Goal: Task Accomplishment & Management: Manage account settings

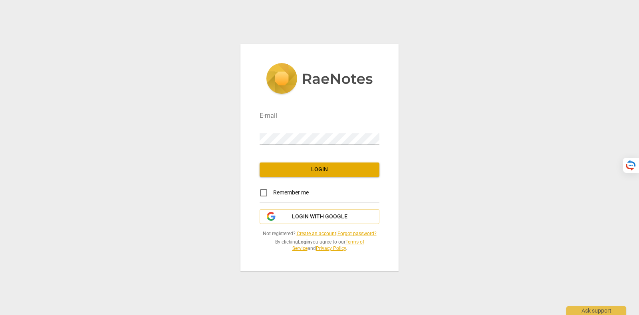
type input "[PERSON_NAME][EMAIL_ADDRESS][DOMAIN_NAME]"
click at [337, 218] on span "Login with Google" at bounding box center [320, 217] width 56 height 8
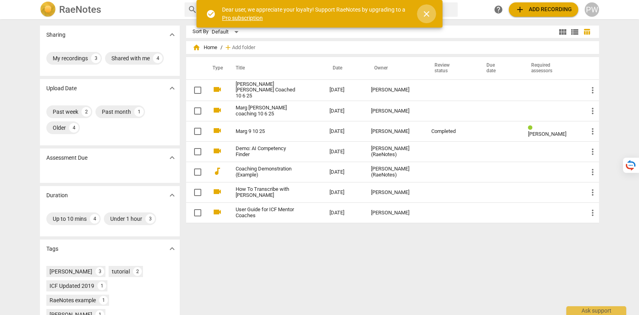
click at [427, 11] on span "close" at bounding box center [427, 14] width 10 height 10
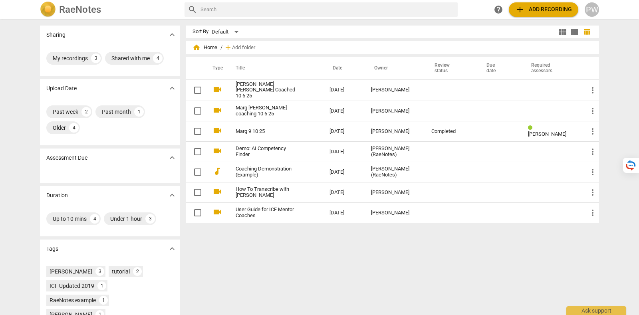
click at [590, 10] on div "PW" at bounding box center [592, 9] width 14 height 14
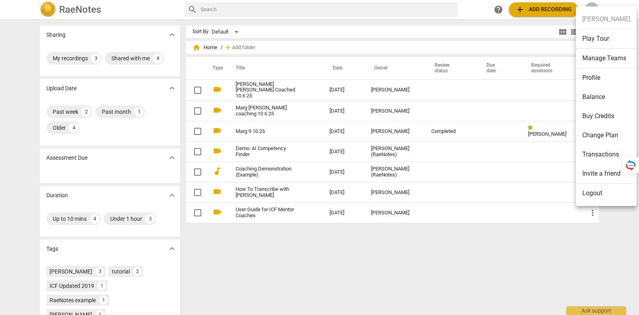
click at [593, 191] on li "Logout" at bounding box center [606, 193] width 61 height 19
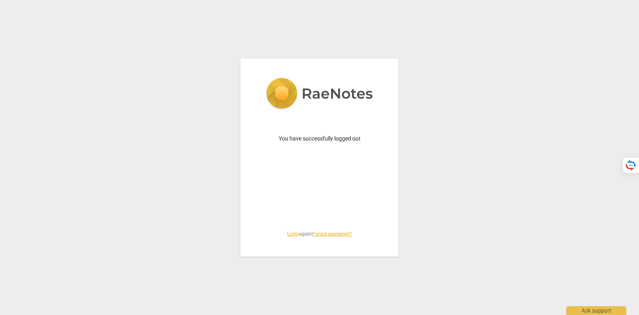
click at [287, 233] on link "Login" at bounding box center [293, 234] width 12 height 6
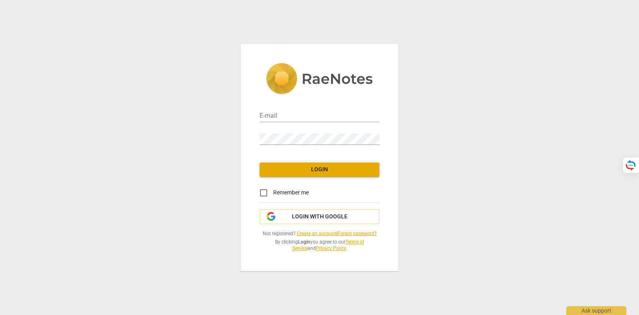
type input "[PERSON_NAME][EMAIL_ADDRESS][DOMAIN_NAME]"
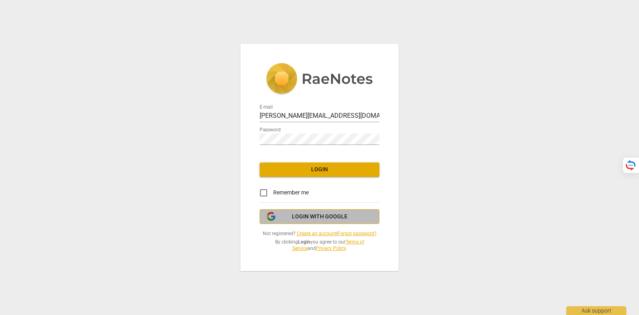
click at [289, 220] on span "Login with Google" at bounding box center [319, 217] width 106 height 8
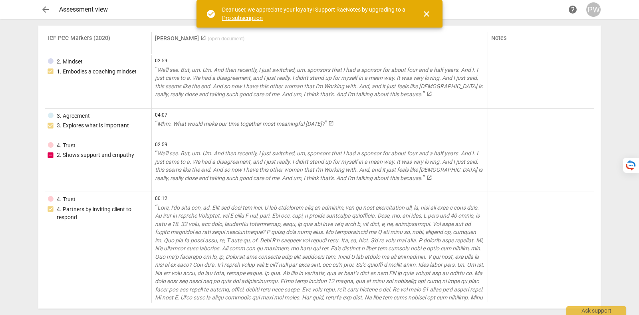
click at [430, 7] on button "close" at bounding box center [426, 13] width 19 height 19
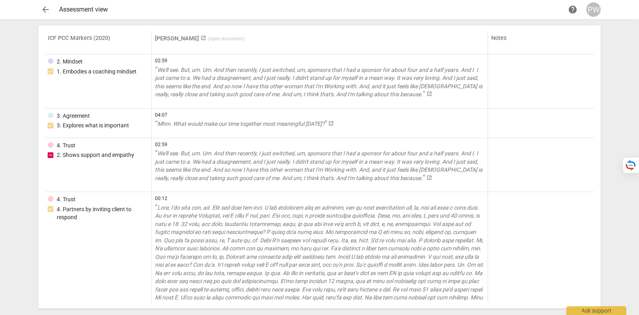
click at [42, 14] on span "arrow_back" at bounding box center [46, 10] width 10 height 10
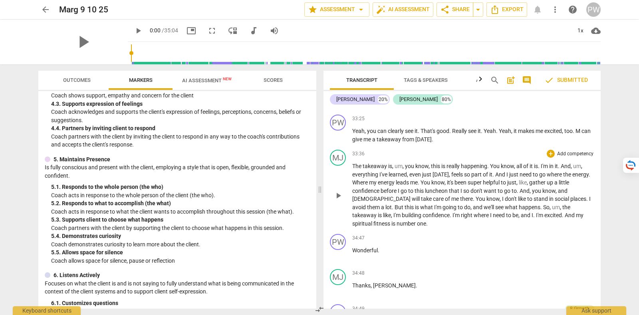
scroll to position [4451, 0]
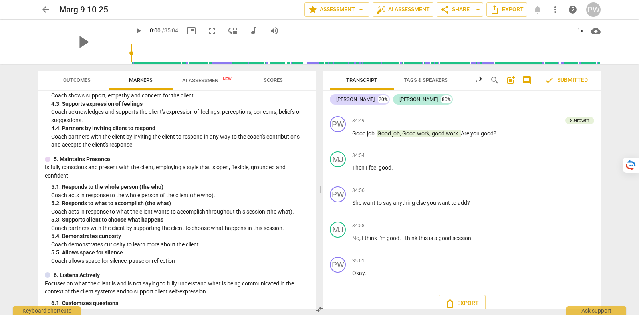
click at [70, 79] on span "Outcomes" at bounding box center [77, 80] width 28 height 6
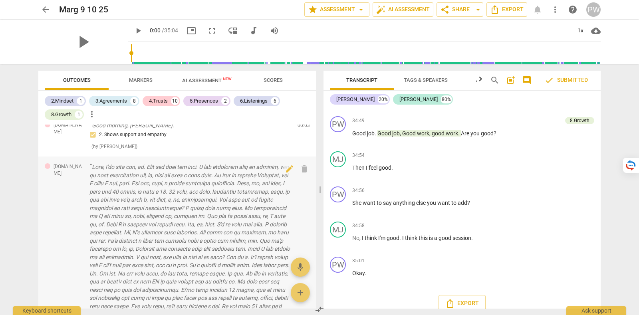
scroll to position [0, 0]
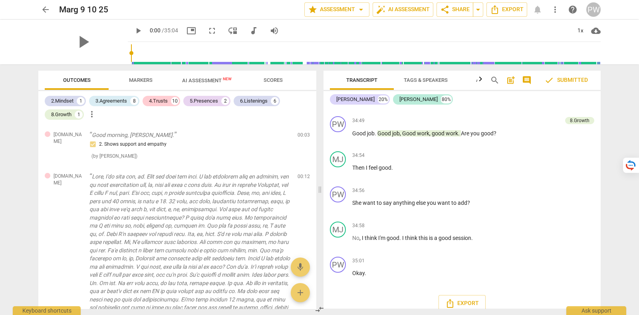
click at [182, 83] on span "AI Assessment New" at bounding box center [207, 80] width 69 height 12
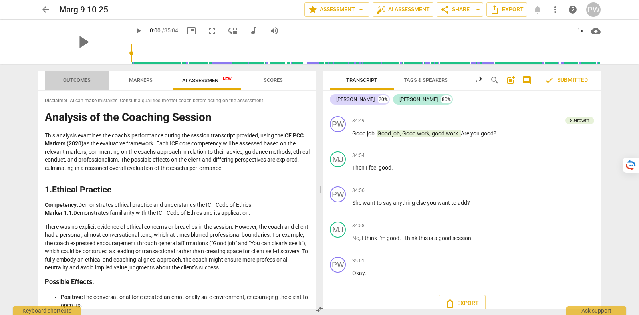
click at [78, 83] on span "Outcomes" at bounding box center [77, 80] width 47 height 11
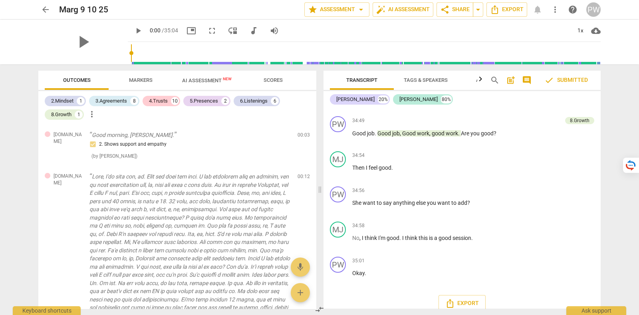
click at [220, 81] on span "AI Assessment New" at bounding box center [207, 80] width 50 height 6
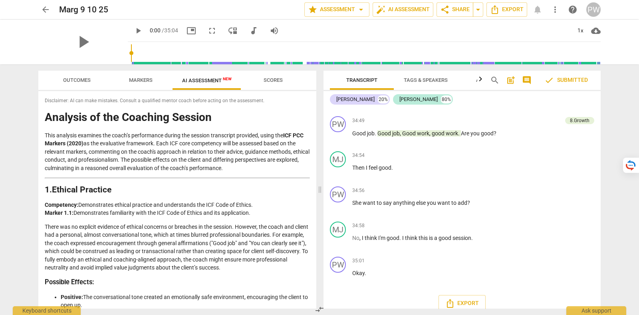
click at [129, 80] on span "Markers" at bounding box center [141, 80] width 24 height 6
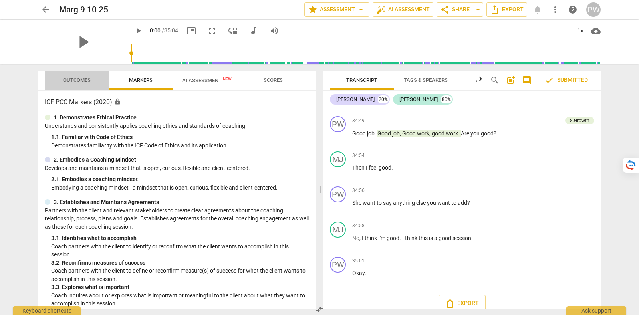
click at [72, 80] on span "Outcomes" at bounding box center [77, 80] width 28 height 6
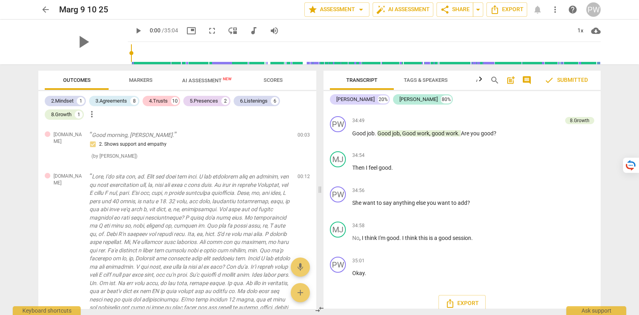
click at [216, 82] on span "AI Assessment New" at bounding box center [207, 80] width 50 height 6
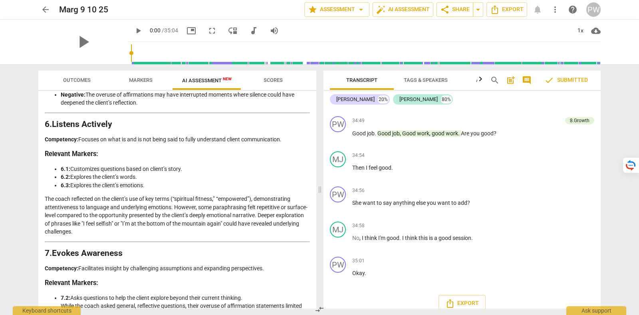
scroll to position [1052, 0]
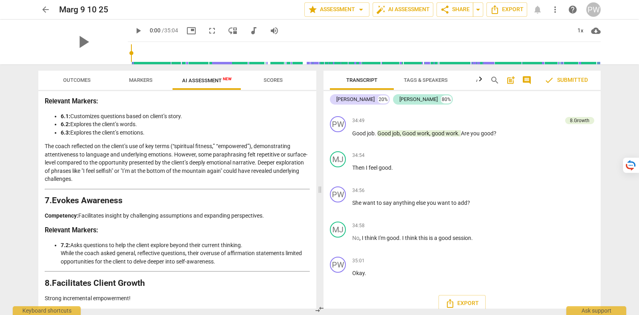
click at [42, 9] on span "arrow_back" at bounding box center [46, 10] width 10 height 10
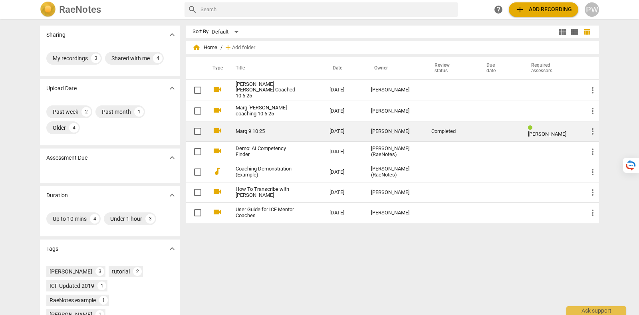
click at [279, 129] on link "Marg 9 10 25" at bounding box center [268, 132] width 65 height 6
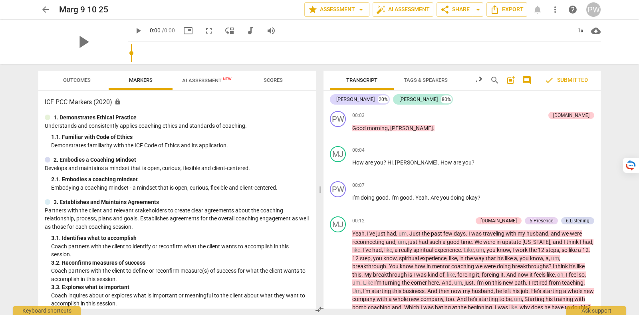
scroll to position [50, 0]
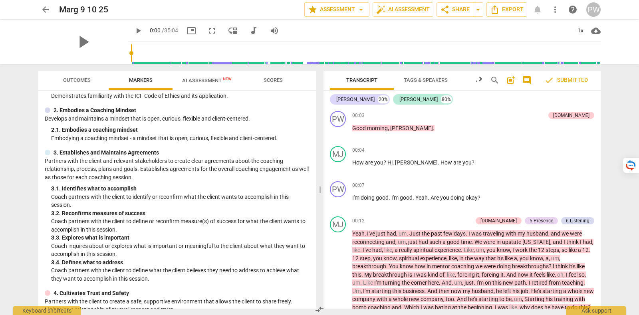
click at [212, 78] on span "AI Assessment New" at bounding box center [207, 80] width 50 height 6
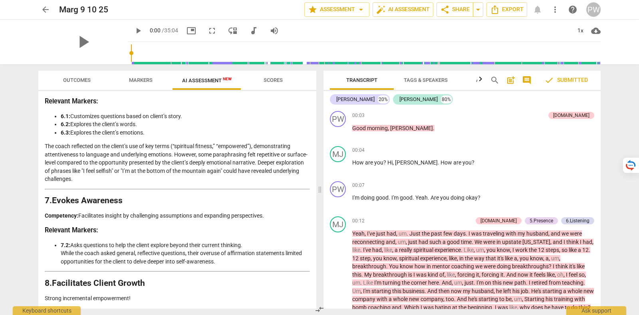
scroll to position [1052, 0]
click at [411, 14] on span "auto_fix_high AI Assessment" at bounding box center [403, 10] width 54 height 10
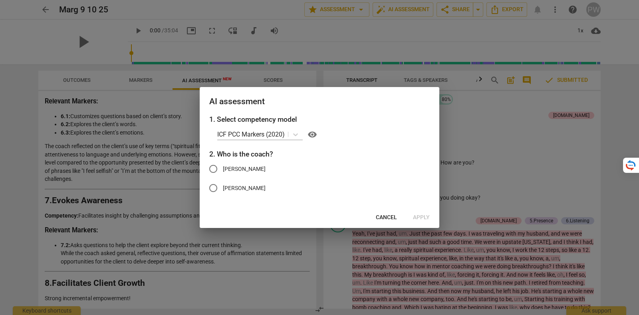
click at [391, 217] on span "Cancel" at bounding box center [386, 218] width 21 height 8
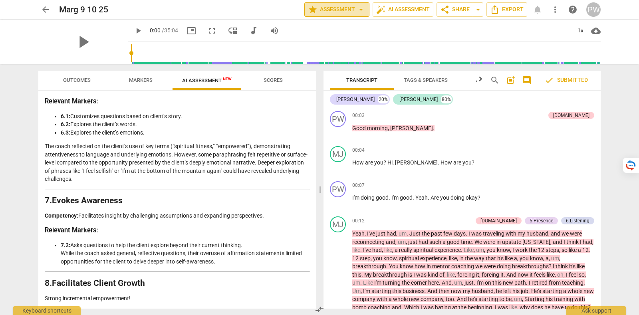
click at [340, 5] on span "star Assessment arrow_drop_down" at bounding box center [337, 10] width 58 height 10
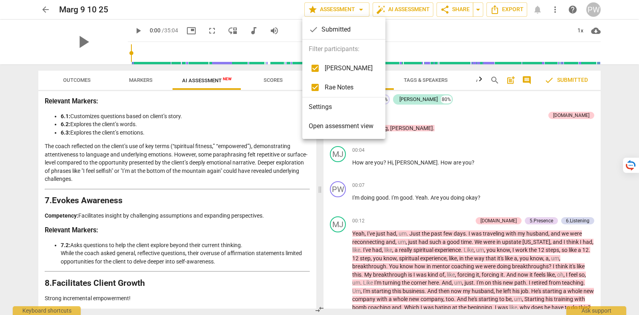
click at [342, 129] on span "Open assessment view" at bounding box center [341, 126] width 65 height 10
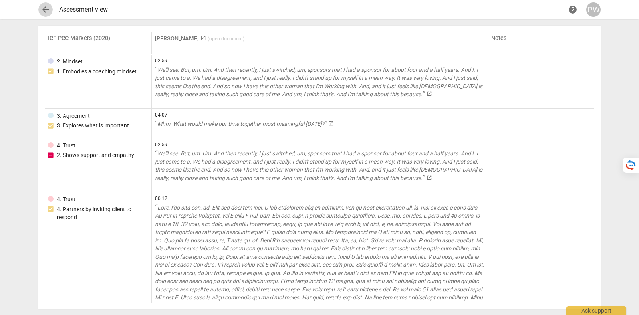
click at [48, 7] on span "arrow_back" at bounding box center [46, 10] width 10 height 10
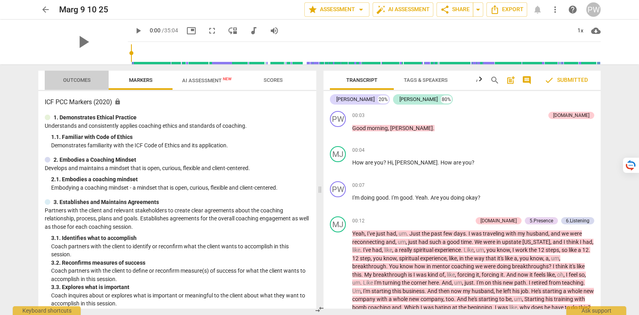
click at [93, 81] on span "Outcomes" at bounding box center [77, 80] width 47 height 11
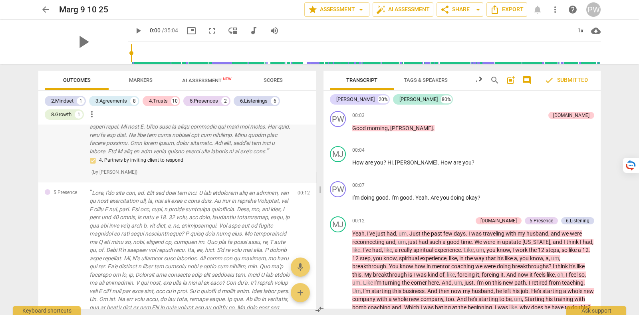
scroll to position [199, 0]
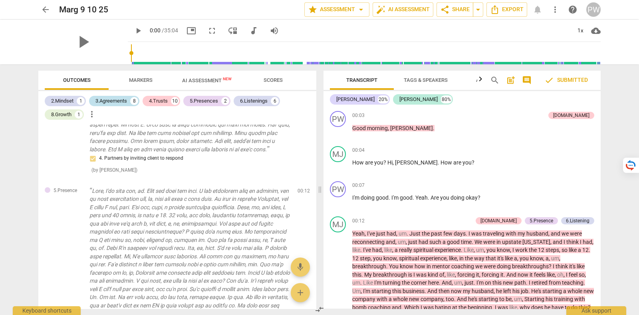
click at [114, 97] on div "3.Agreements" at bounding box center [111, 101] width 32 height 8
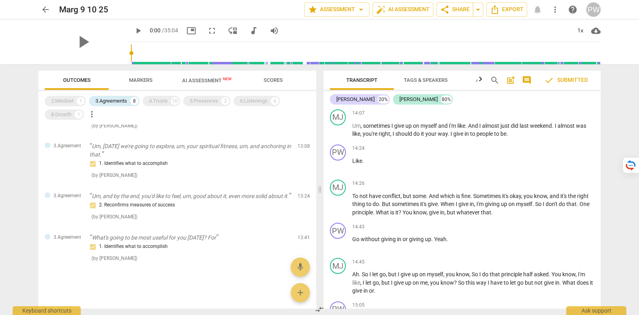
scroll to position [1402, 0]
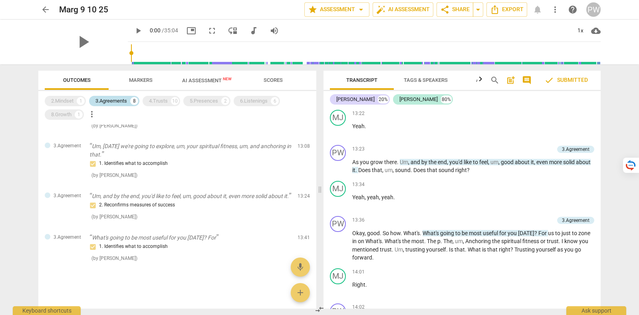
click at [120, 99] on div "3.Agreements" at bounding box center [111, 101] width 32 height 8
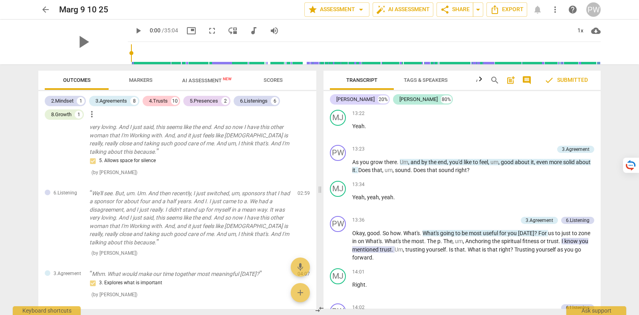
scroll to position [846, 0]
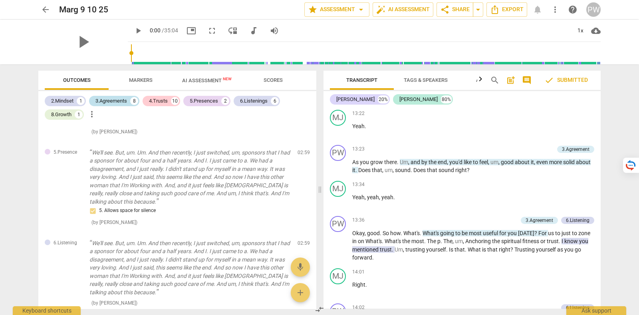
click at [112, 103] on div "3.Agreements" at bounding box center [111, 101] width 32 height 8
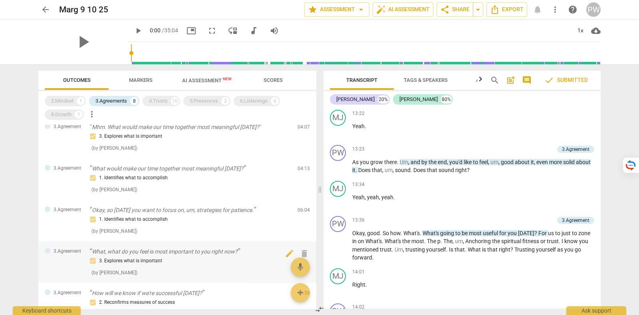
scroll to position [0, 0]
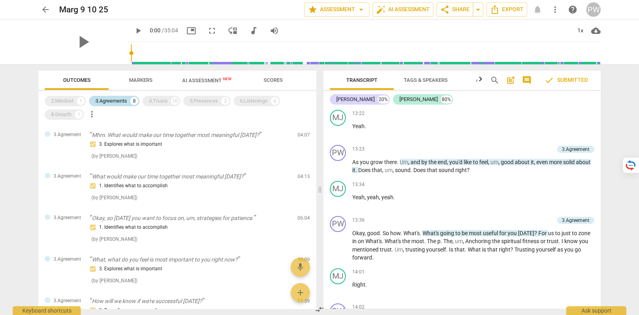
click at [108, 100] on div "3.Agreements" at bounding box center [111, 101] width 32 height 8
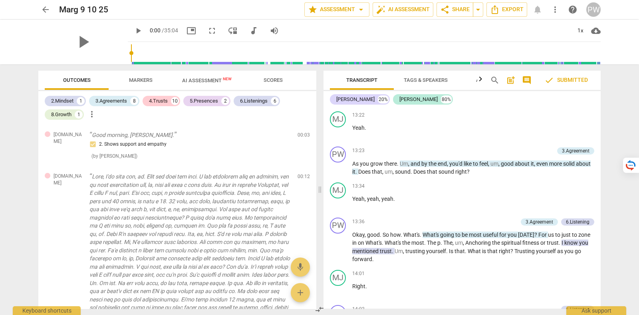
scroll to position [1404, 0]
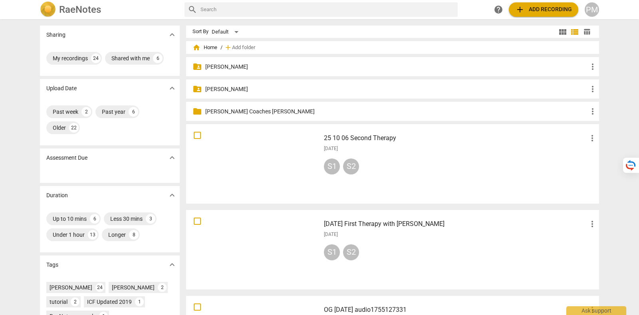
click at [598, 9] on div "PM" at bounding box center [592, 9] width 14 height 14
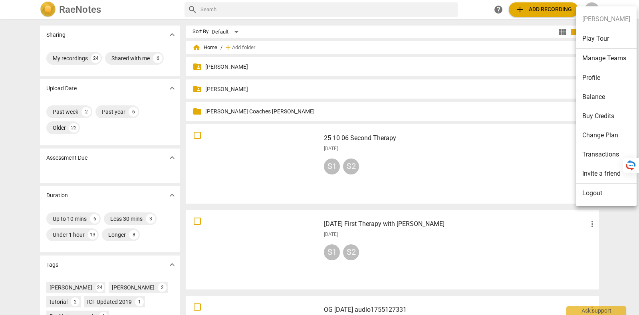
click at [603, 61] on li "Manage Teams" at bounding box center [606, 59] width 61 height 20
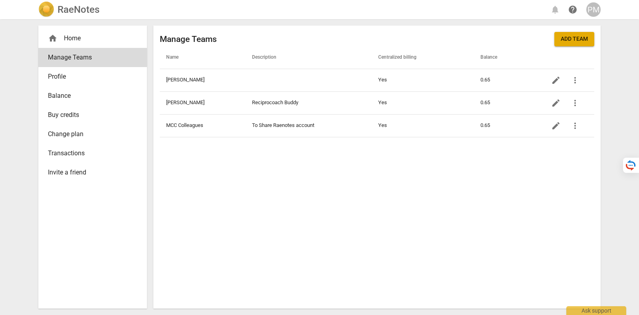
click at [74, 79] on span "Profile" at bounding box center [89, 77] width 83 height 10
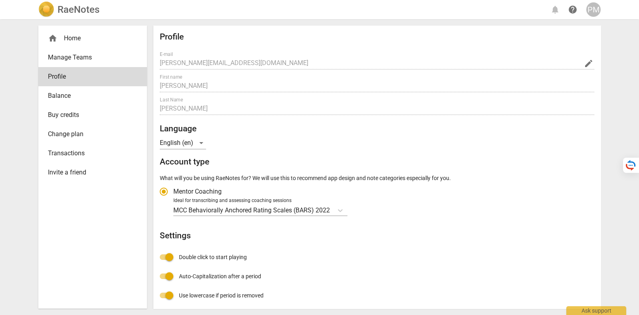
radio input "false"
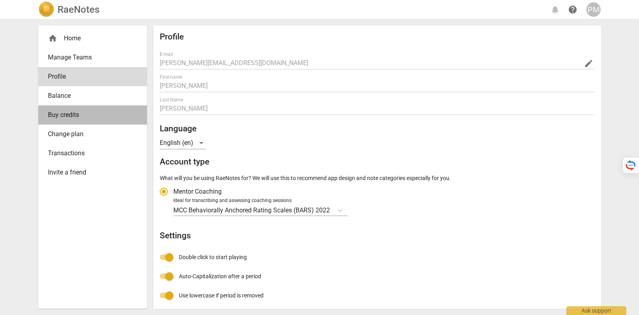
click at [81, 107] on link "Buy credits" at bounding box center [92, 114] width 109 height 19
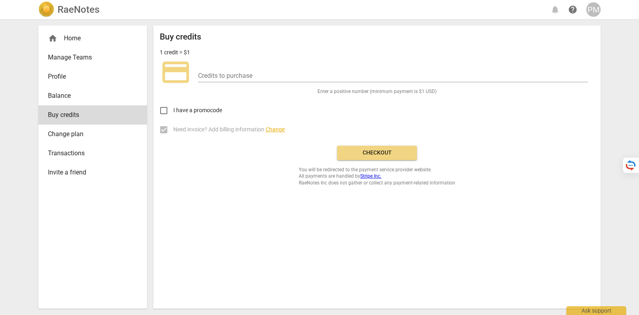
click at [82, 96] on span "Balance" at bounding box center [89, 96] width 83 height 10
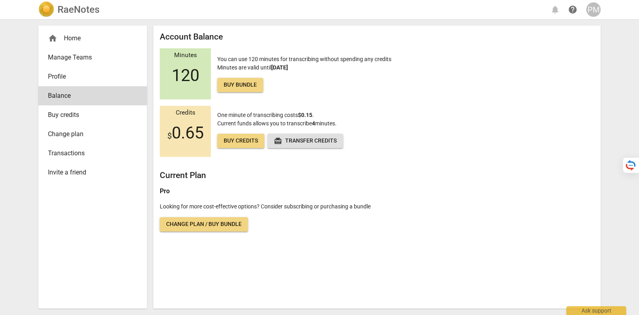
click at [81, 118] on span "Buy credits" at bounding box center [89, 115] width 83 height 10
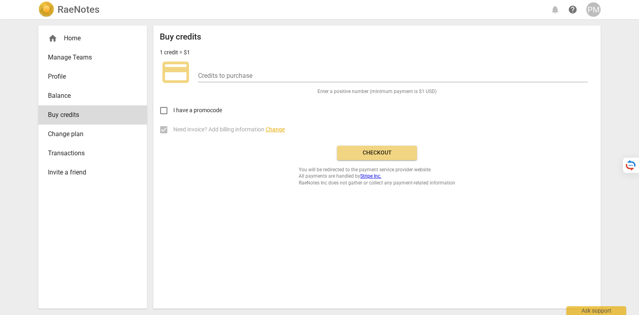
click at [81, 98] on span "Balance" at bounding box center [89, 96] width 83 height 10
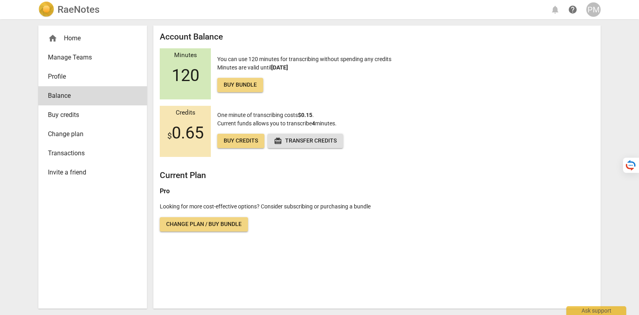
click at [81, 129] on span "Change plan" at bounding box center [89, 134] width 83 height 10
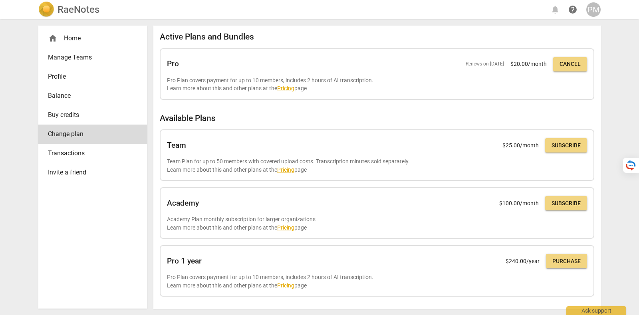
click at [81, 123] on link "Buy credits" at bounding box center [92, 114] width 109 height 19
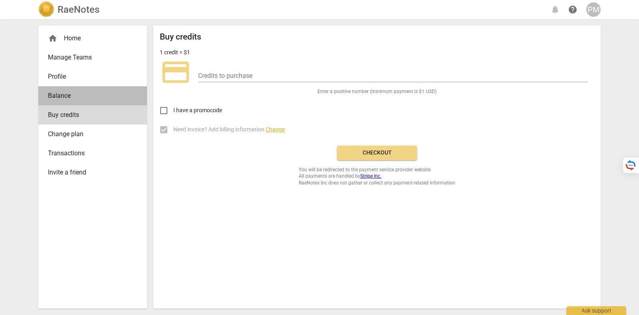
click at [94, 101] on link "Balance" at bounding box center [92, 95] width 109 height 19
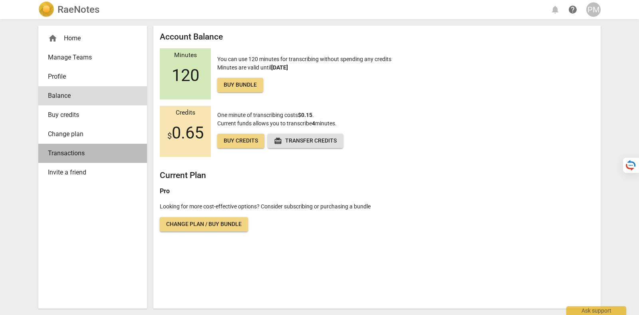
click at [91, 150] on span "Transactions" at bounding box center [89, 154] width 83 height 10
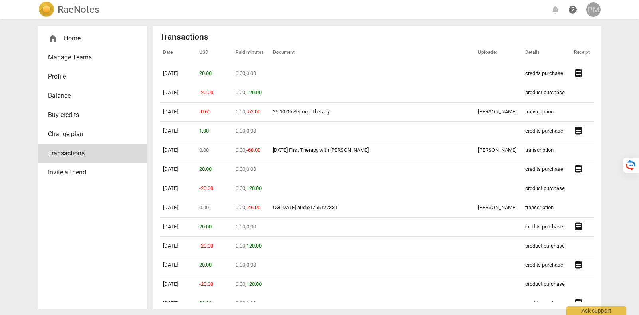
click at [596, 9] on div "PM" at bounding box center [593, 9] width 14 height 14
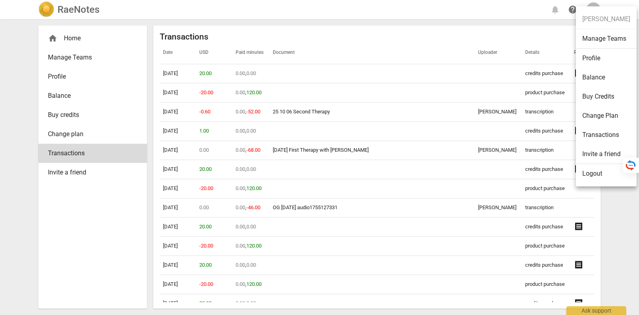
click at [583, 176] on li "Logout" at bounding box center [606, 173] width 61 height 19
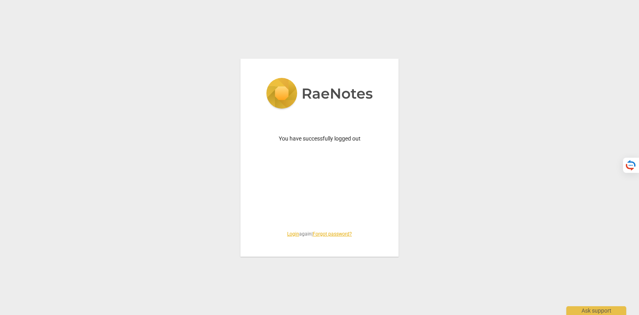
click at [283, 233] on span "Login again | Forgot password?" at bounding box center [320, 234] width 120 height 7
click at [287, 234] on link "Login" at bounding box center [293, 234] width 12 height 6
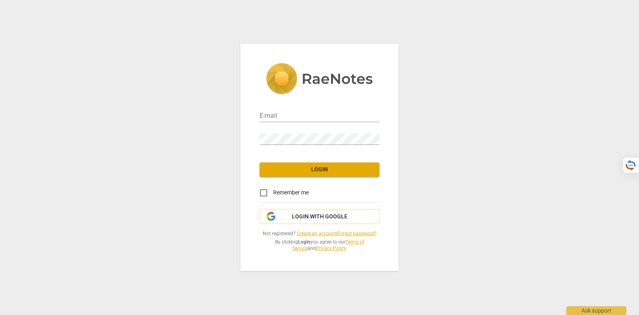
type input "[PERSON_NAME][EMAIL_ADDRESS][DOMAIN_NAME]"
click at [296, 218] on span "Login with Google" at bounding box center [320, 217] width 56 height 8
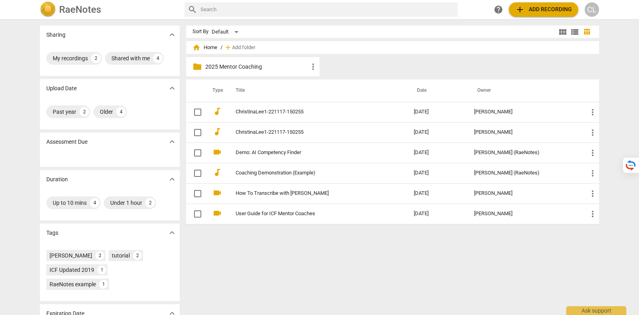
click at [591, 8] on div "CL" at bounding box center [592, 9] width 14 height 14
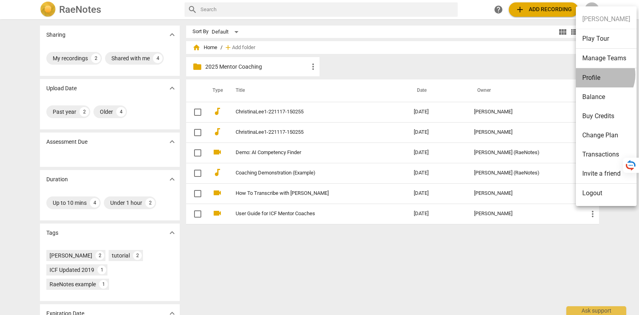
click at [597, 74] on li "Profile" at bounding box center [606, 77] width 61 height 19
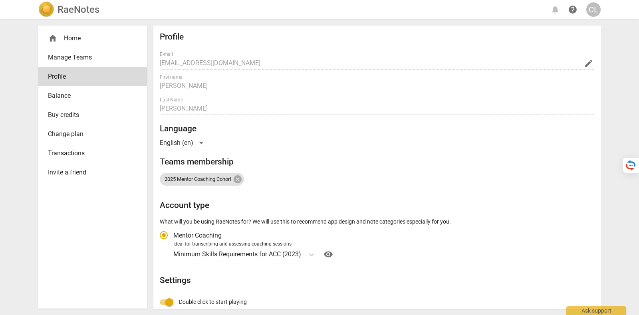
radio input "false"
click at [86, 113] on span "Buy credits" at bounding box center [89, 115] width 83 height 10
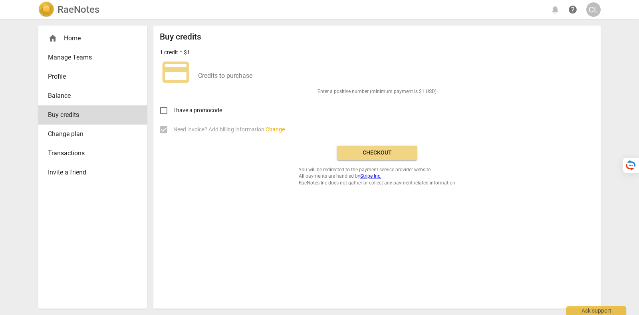
click at [85, 97] on span "Balance" at bounding box center [89, 96] width 83 height 10
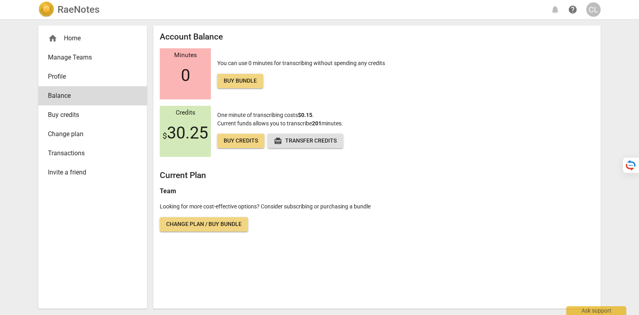
click at [90, 132] on span "Change plan" at bounding box center [89, 134] width 83 height 10
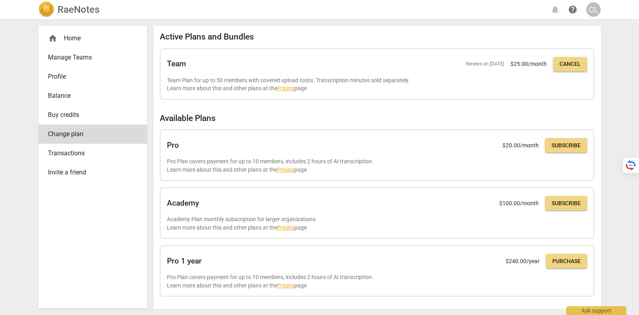
scroll to position [50, 0]
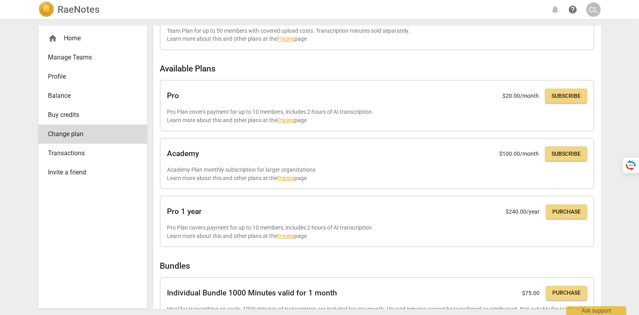
click at [596, 4] on div "CL" at bounding box center [593, 9] width 14 height 14
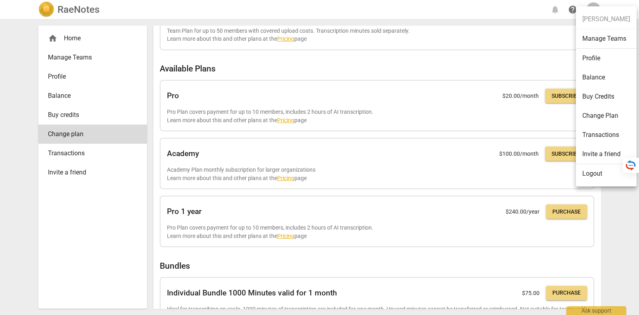
click at [588, 173] on li "Logout" at bounding box center [606, 173] width 61 height 19
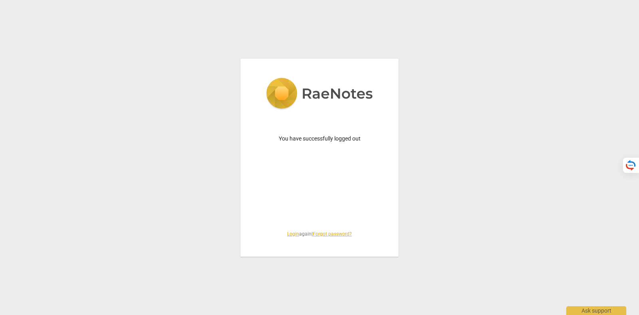
click at [290, 232] on link "Login" at bounding box center [293, 234] width 12 height 6
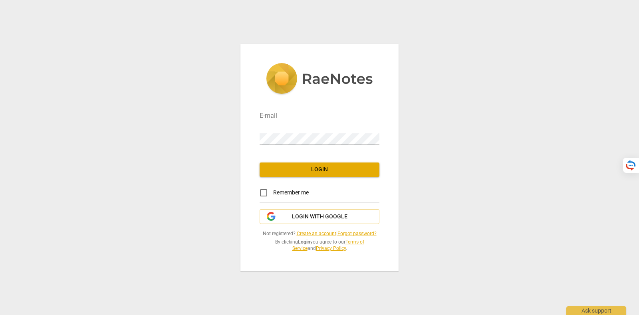
type input "tatiana@raenotes.com"
click at [292, 217] on span "Login with Google" at bounding box center [320, 217] width 56 height 8
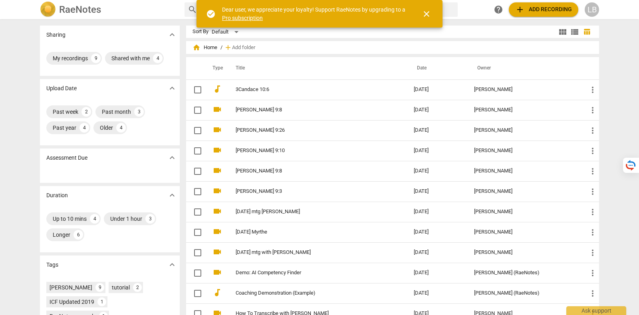
click at [428, 10] on span "close" at bounding box center [427, 14] width 10 height 10
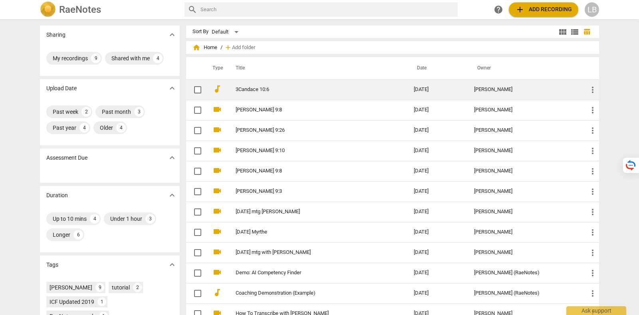
click at [282, 87] on link "3Candace 10:6" at bounding box center [310, 90] width 149 height 6
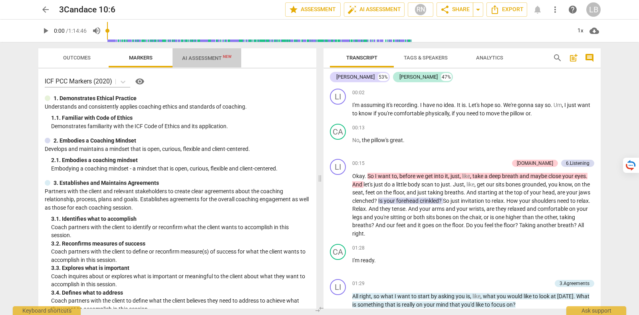
click at [214, 59] on span "AI Assessment New" at bounding box center [207, 58] width 50 height 6
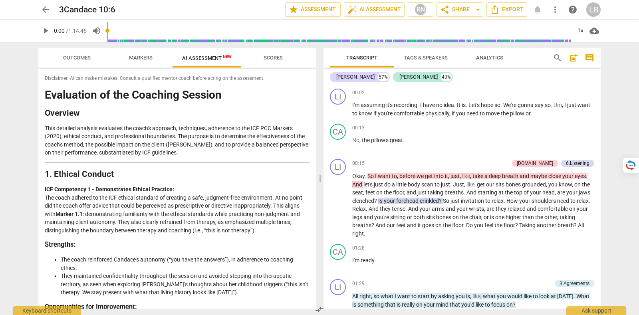
click at [151, 62] on span "Markers" at bounding box center [140, 58] width 43 height 11
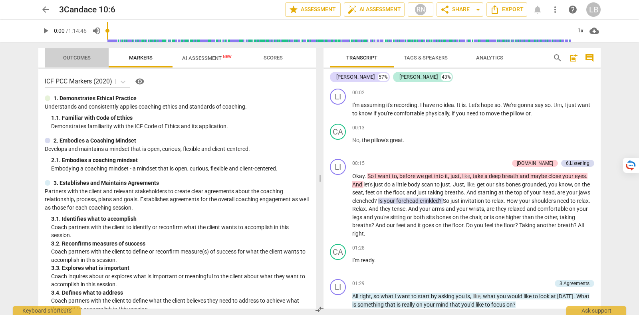
click at [79, 62] on span "Outcomes" at bounding box center [77, 58] width 47 height 11
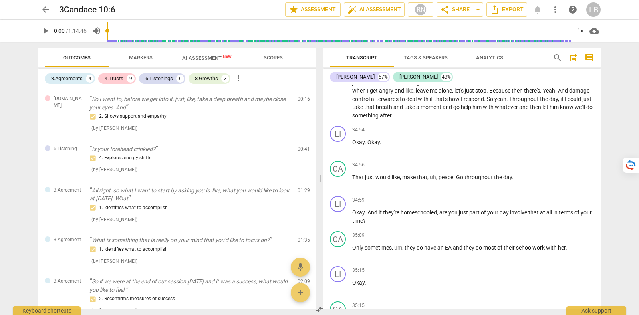
click at [148, 55] on span "Markers" at bounding box center [141, 58] width 24 height 6
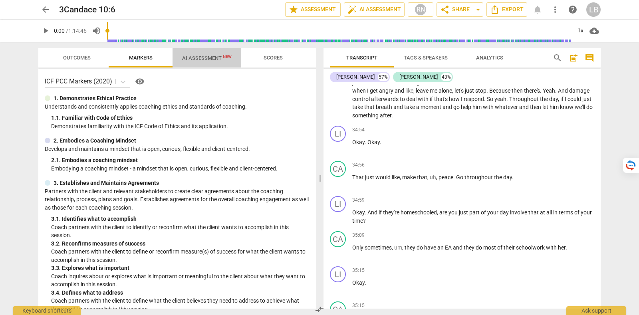
click at [213, 58] on span "AI Assessment New" at bounding box center [207, 58] width 50 height 6
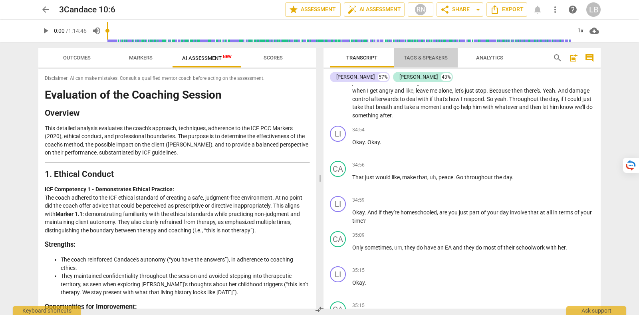
click at [433, 58] on span "Tags & Speakers" at bounding box center [426, 58] width 44 height 6
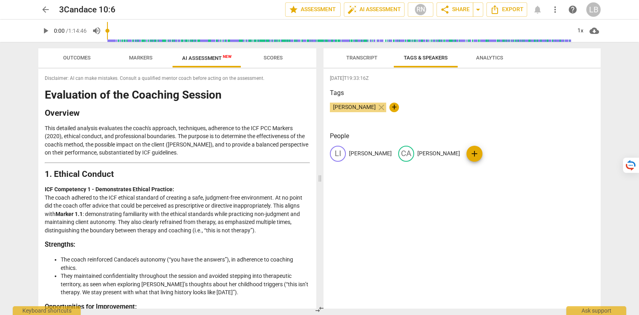
click at [491, 57] on span "Analytics" at bounding box center [489, 58] width 27 height 6
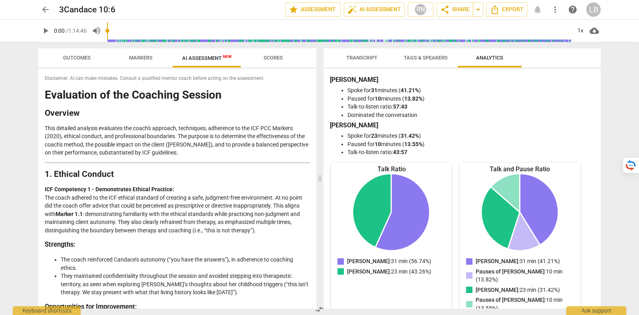
click at [268, 59] on span "Scores" at bounding box center [273, 58] width 19 height 6
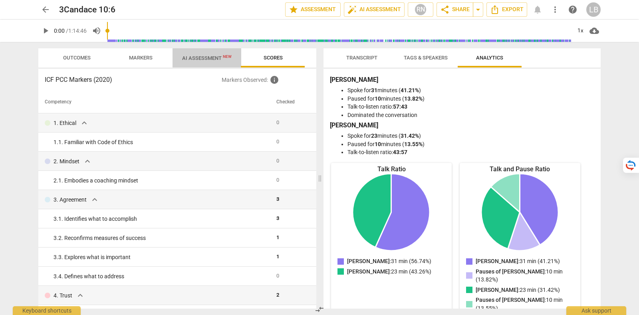
click at [208, 60] on span "AI Assessment New" at bounding box center [207, 58] width 50 height 6
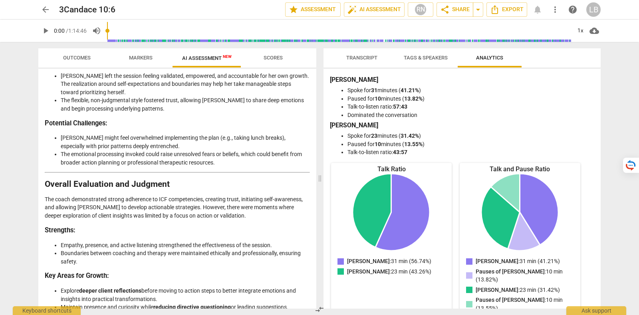
scroll to position [1483, 0]
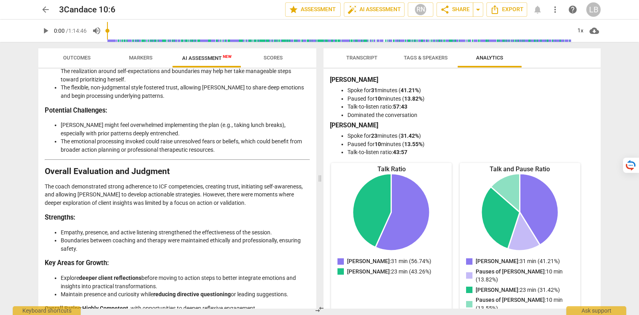
click at [131, 63] on span "Markers" at bounding box center [140, 58] width 43 height 11
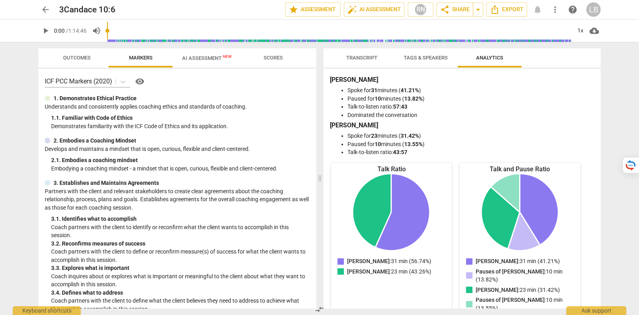
click at [84, 60] on span "Outcomes" at bounding box center [77, 58] width 28 height 6
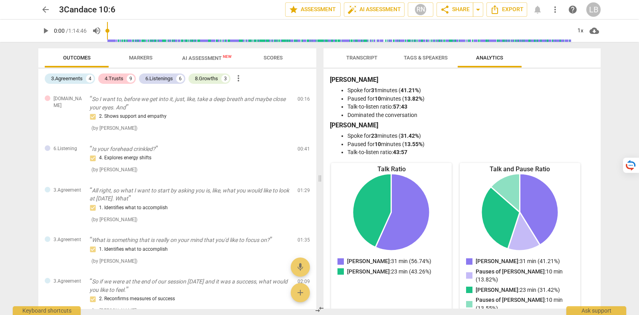
click at [595, 7] on div "LB" at bounding box center [593, 9] width 14 height 14
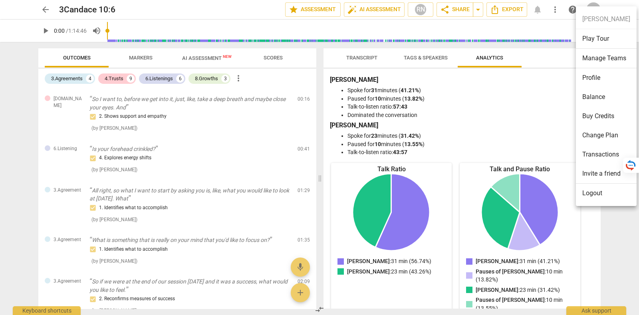
click at [81, 54] on div at bounding box center [319, 157] width 639 height 315
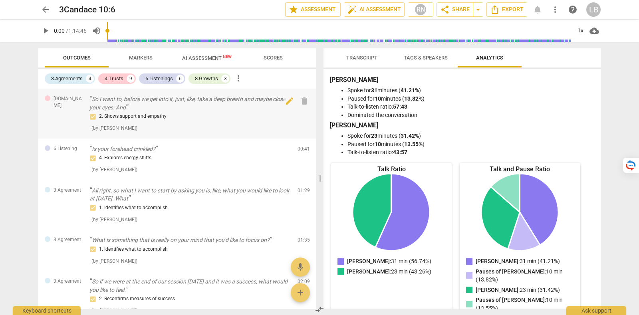
click at [208, 118] on div "2. Shows support and empathy" at bounding box center [190, 117] width 202 height 10
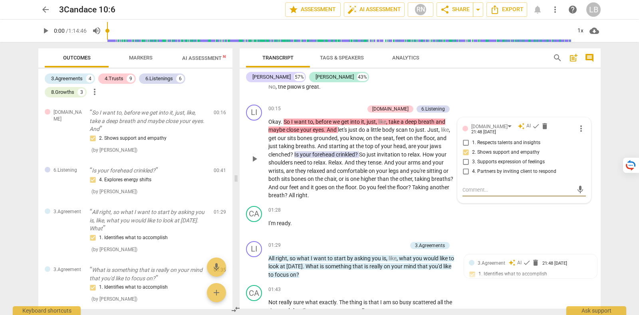
scroll to position [6, 0]
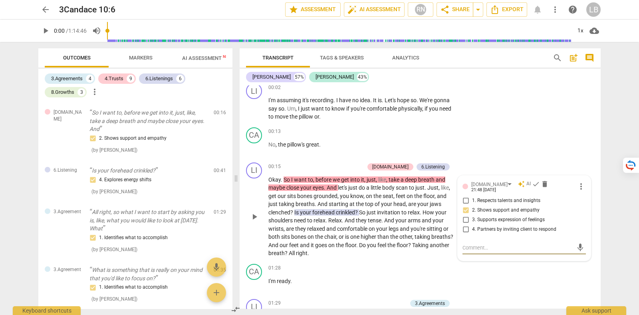
click at [351, 63] on button "Tags & Speakers" at bounding box center [342, 57] width 64 height 19
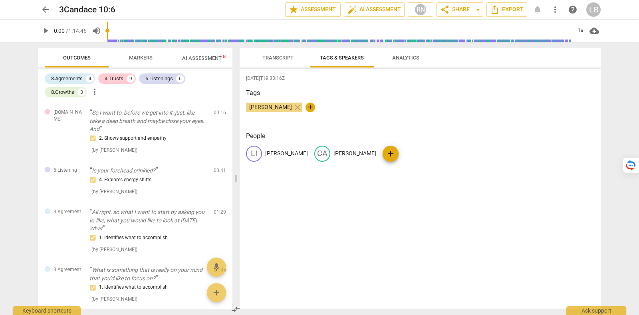
click at [286, 60] on span "Transcript" at bounding box center [277, 58] width 31 height 6
